Goal: Task Accomplishment & Management: Use online tool/utility

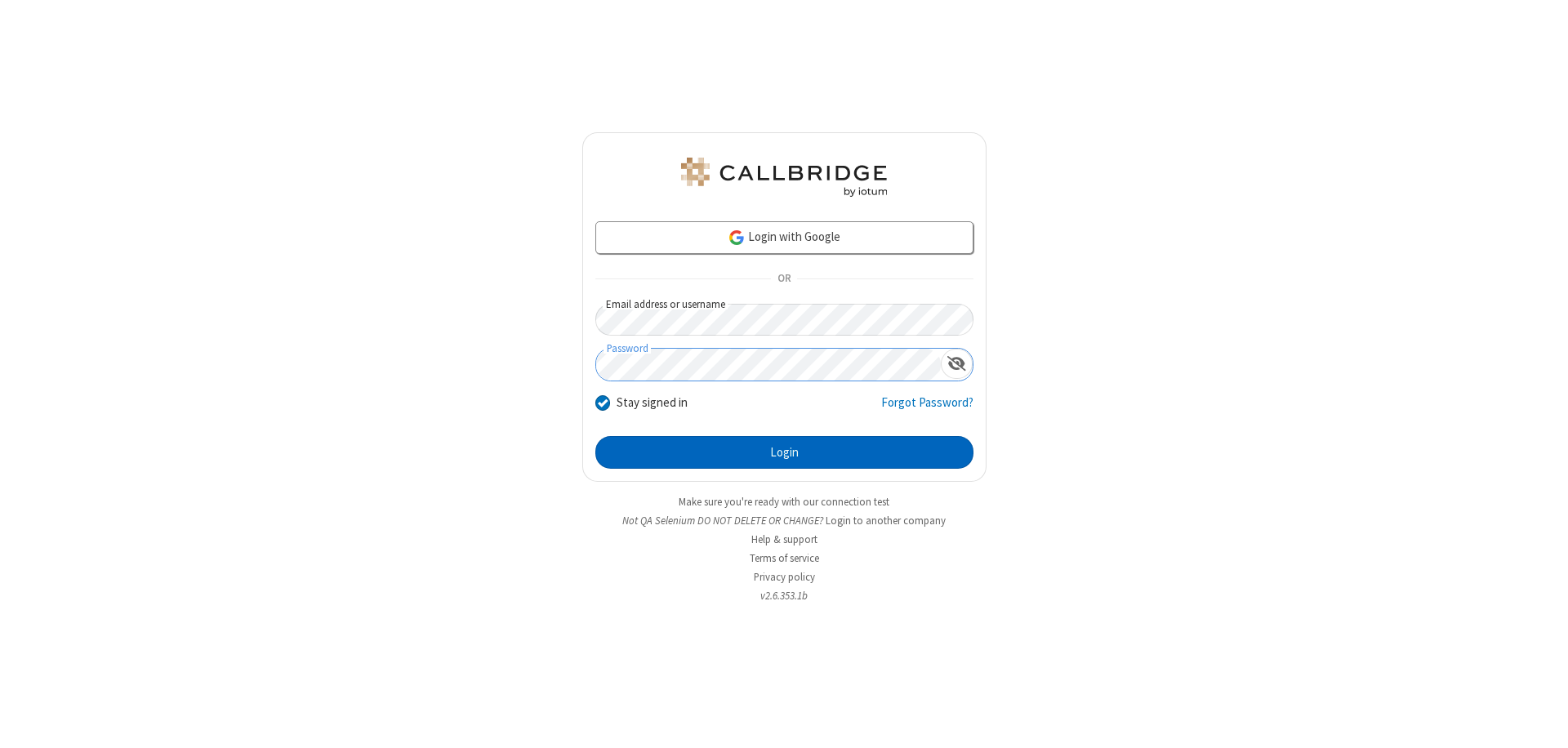
click at [784, 452] on button "Login" at bounding box center [784, 453] width 378 height 33
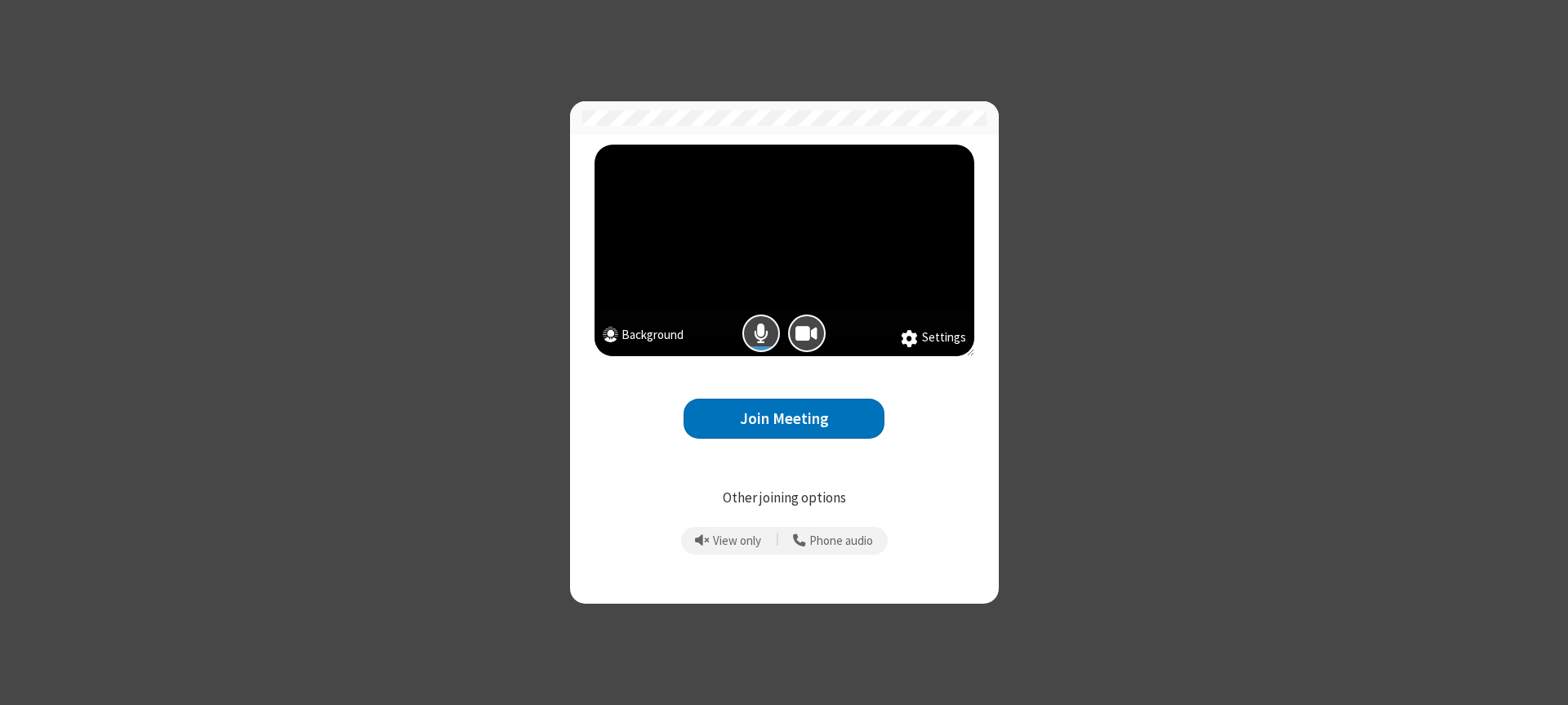
click at [784, 418] on button "Join Meeting" at bounding box center [784, 418] width 201 height 40
